Goal: Book appointment/travel/reservation

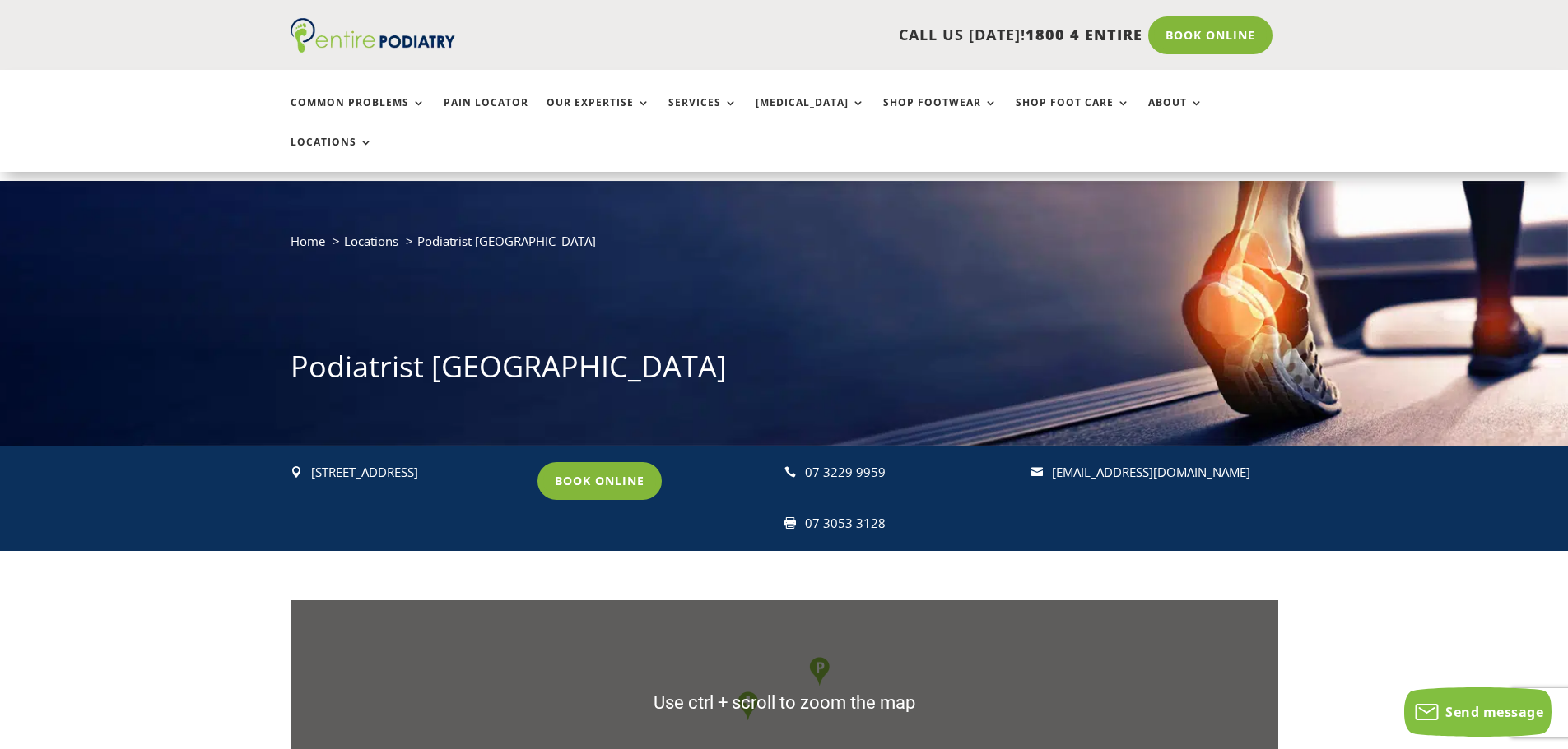
scroll to position [658, 0]
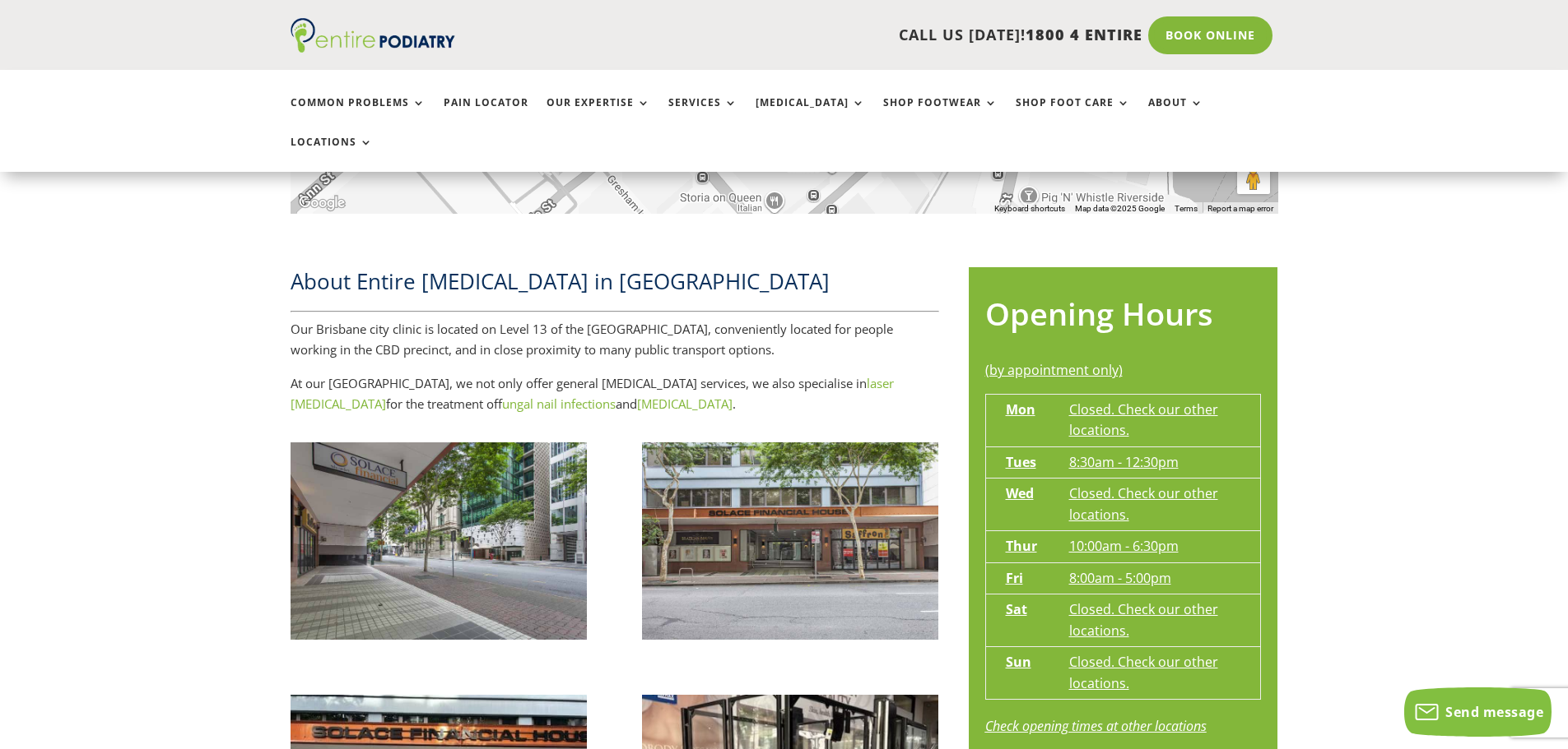
drag, startPoint x: 282, startPoint y: 396, endPoint x: 243, endPoint y: 432, distance: 53.1
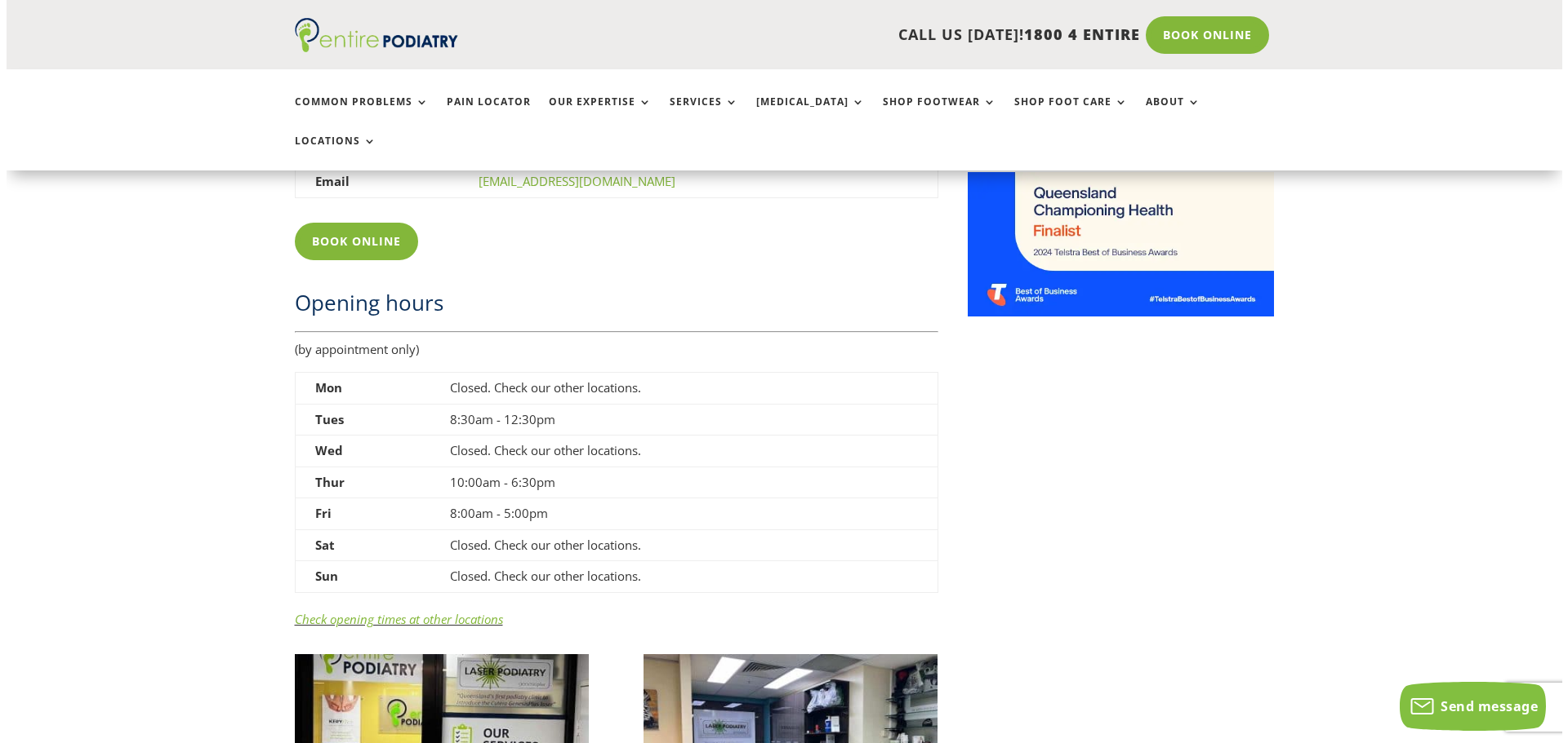
scroll to position [2503, 0]
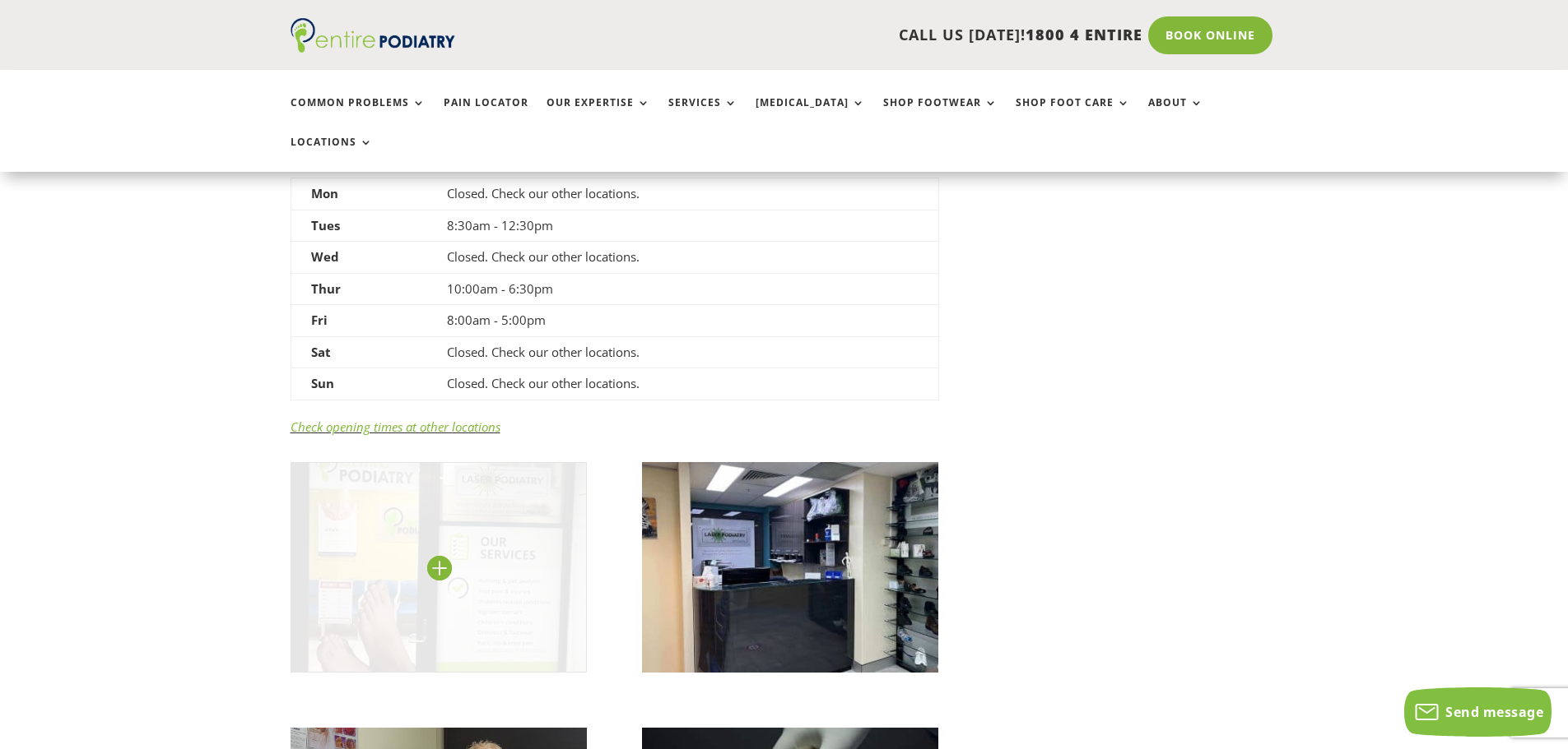
click at [486, 534] on img at bounding box center [439, 567] width 297 height 210
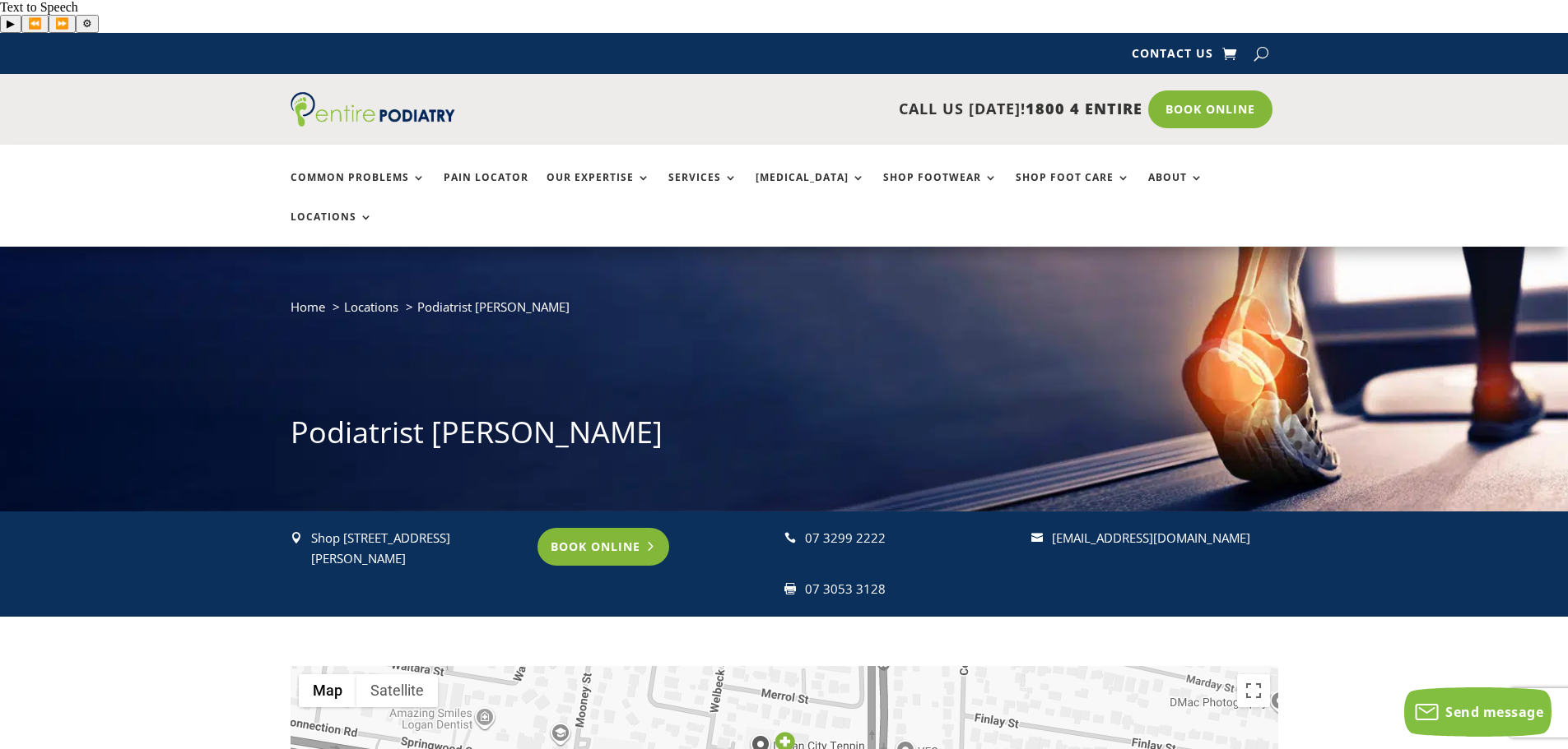
click at [615, 529] on link "Book Online" at bounding box center [603, 547] width 132 height 38
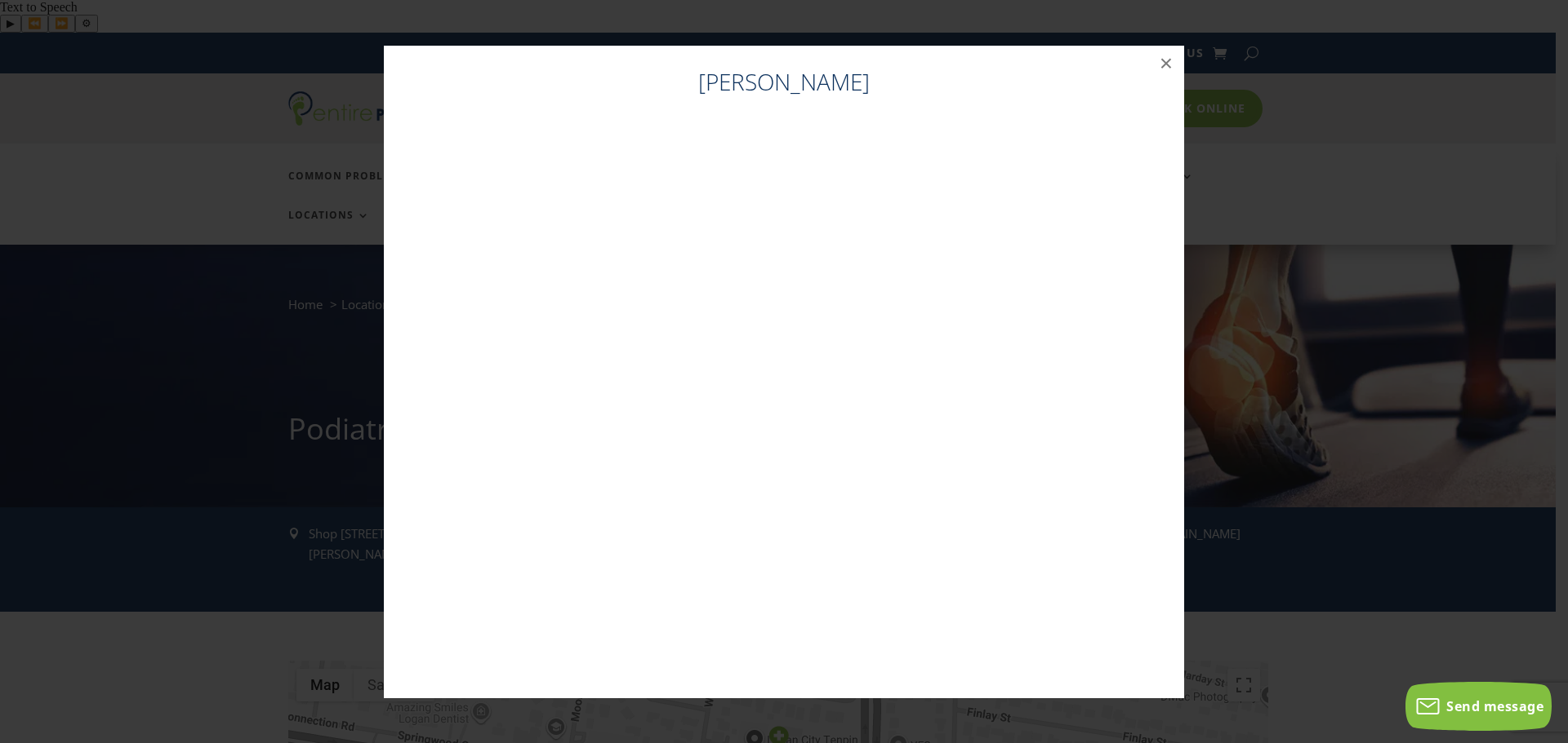
click at [114, 156] on div "[PERSON_NAME] ×" at bounding box center [784, 372] width 1555 height 685
